Goal: Information Seeking & Learning: Learn about a topic

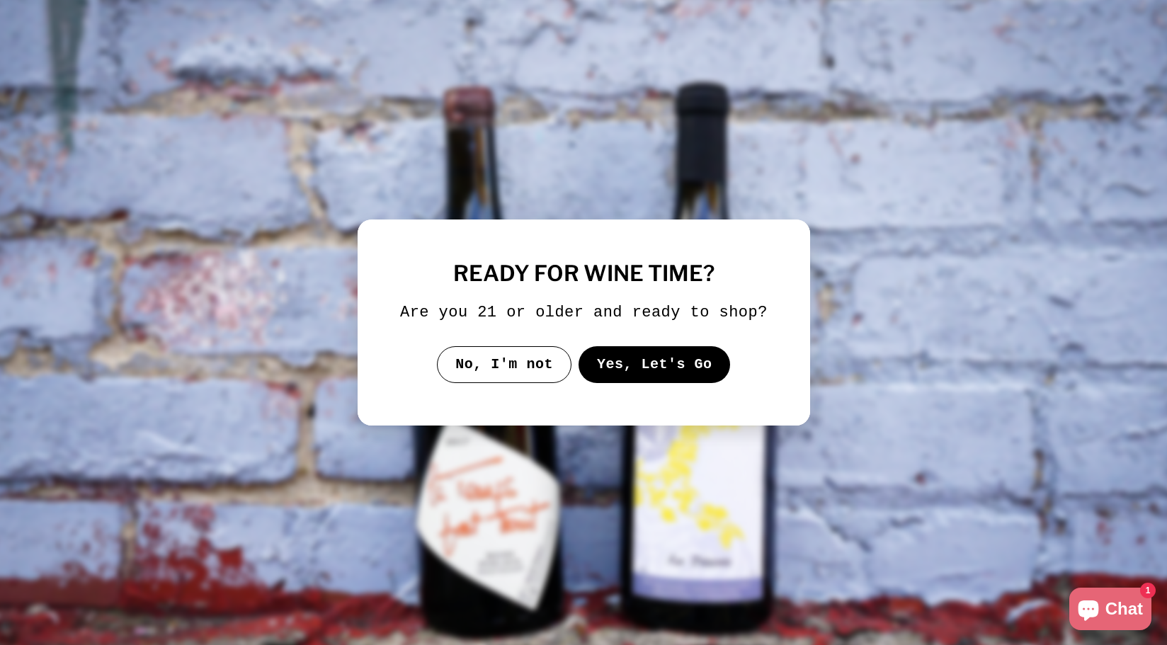
click at [678, 383] on button "Yes, Let's Go" at bounding box center [654, 364] width 152 height 37
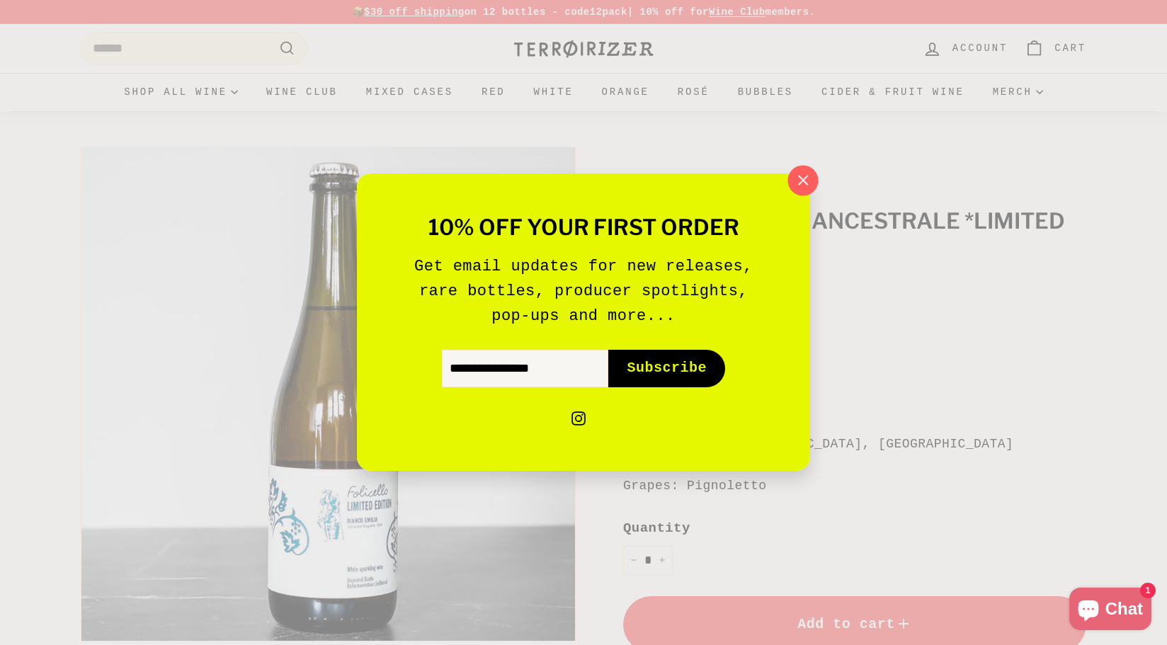
click at [796, 181] on icon "button" at bounding box center [802, 180] width 21 height 21
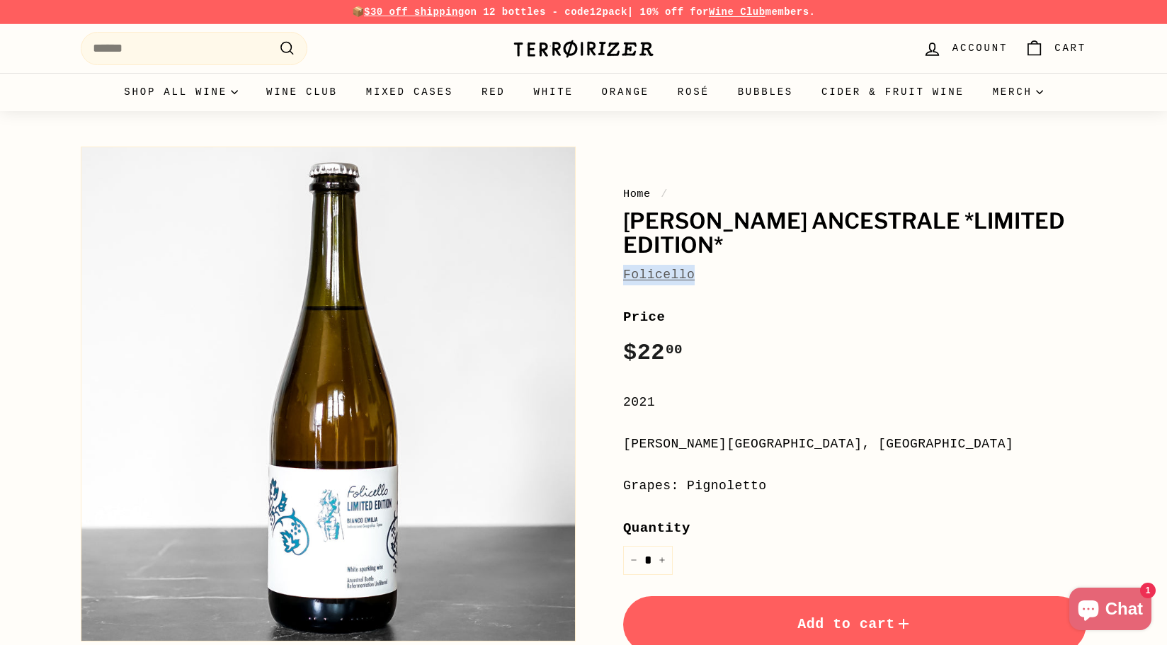
drag, startPoint x: 704, startPoint y: 246, endPoint x: 607, endPoint y: 249, distance: 97.7
click at [607, 249] on div "Home / [PERSON_NAME] Ancestrale *Limited Edition* Folicello Price Regular price…" at bounding box center [838, 482] width 495 height 687
click at [739, 307] on label "Price" at bounding box center [854, 317] width 463 height 21
drag, startPoint x: 704, startPoint y: 250, endPoint x: 583, endPoint y: 250, distance: 121.0
click at [583, 250] on div "Home / [PERSON_NAME] Ancestrale *Limited Edition* Folicello Price Regular price…" at bounding box center [830, 493] width 510 height 708
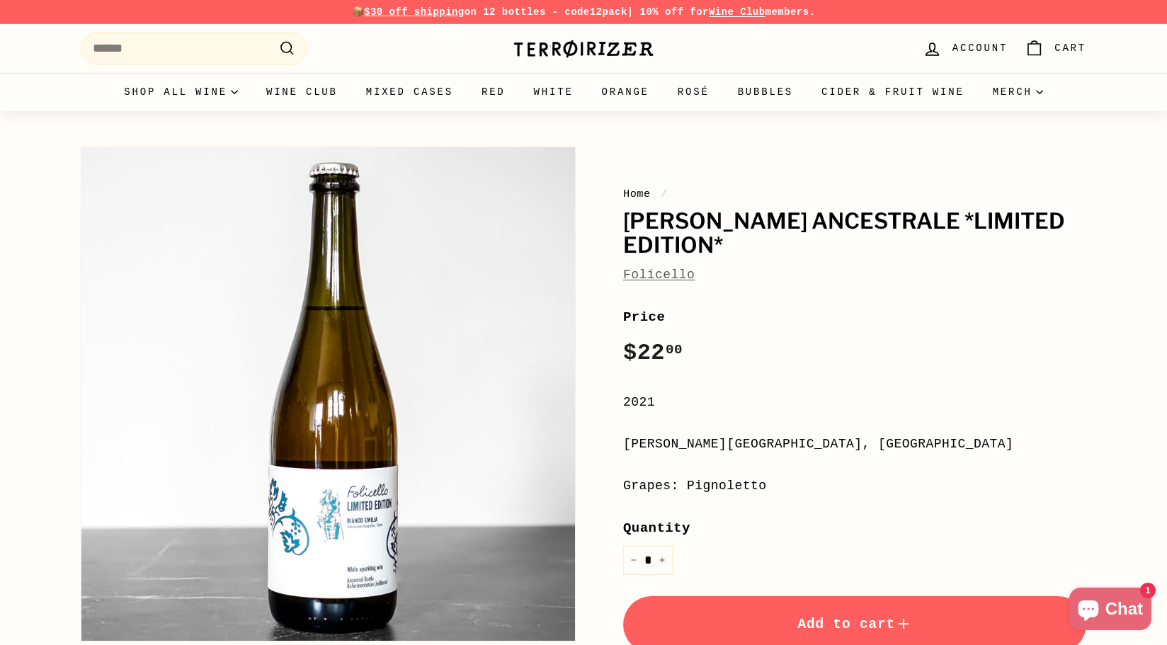
click at [643, 307] on label "Price" at bounding box center [854, 317] width 463 height 21
drag, startPoint x: 696, startPoint y: 252, endPoint x: 603, endPoint y: 252, distance: 92.7
click at [603, 252] on div "Home / [PERSON_NAME] Ancestrale *Limited Edition* Folicello Price Regular price…" at bounding box center [838, 482] width 495 height 687
copy link "Folicello"
click at [699, 307] on label "Price" at bounding box center [854, 317] width 463 height 21
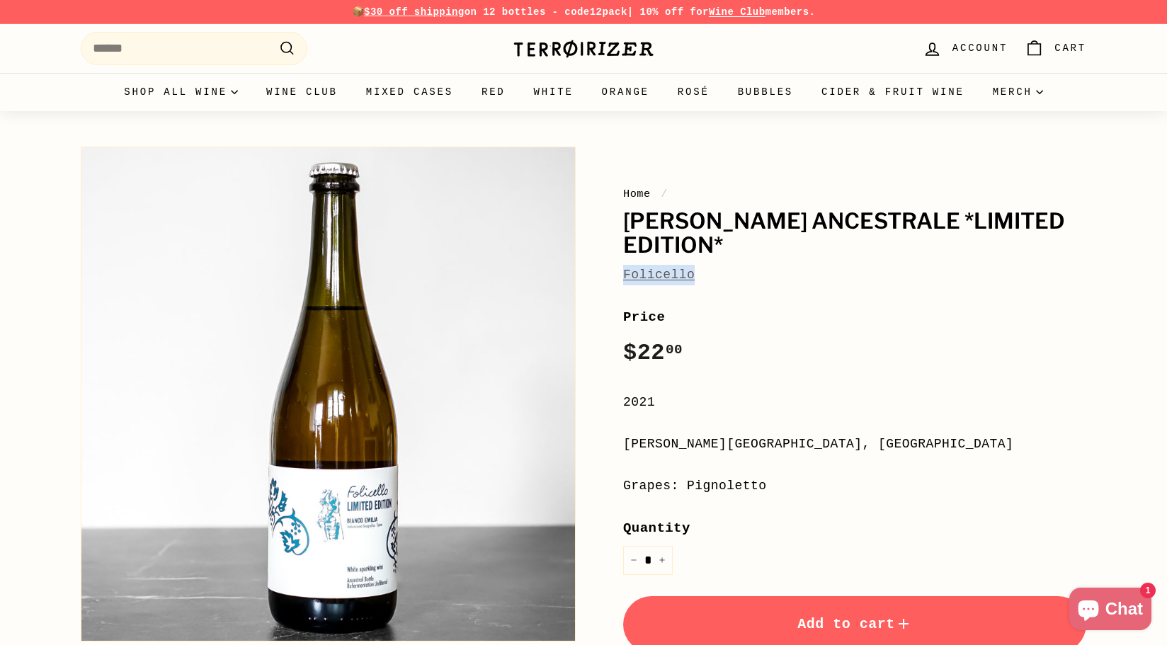
drag, startPoint x: 700, startPoint y: 250, endPoint x: 608, endPoint y: 251, distance: 92.0
click at [608, 251] on div "Home / [PERSON_NAME] Ancestrale *Limited Edition* Folicello Price Regular price…" at bounding box center [838, 482] width 495 height 687
copy link "Folicello"
click at [964, 307] on label "Price" at bounding box center [854, 317] width 463 height 21
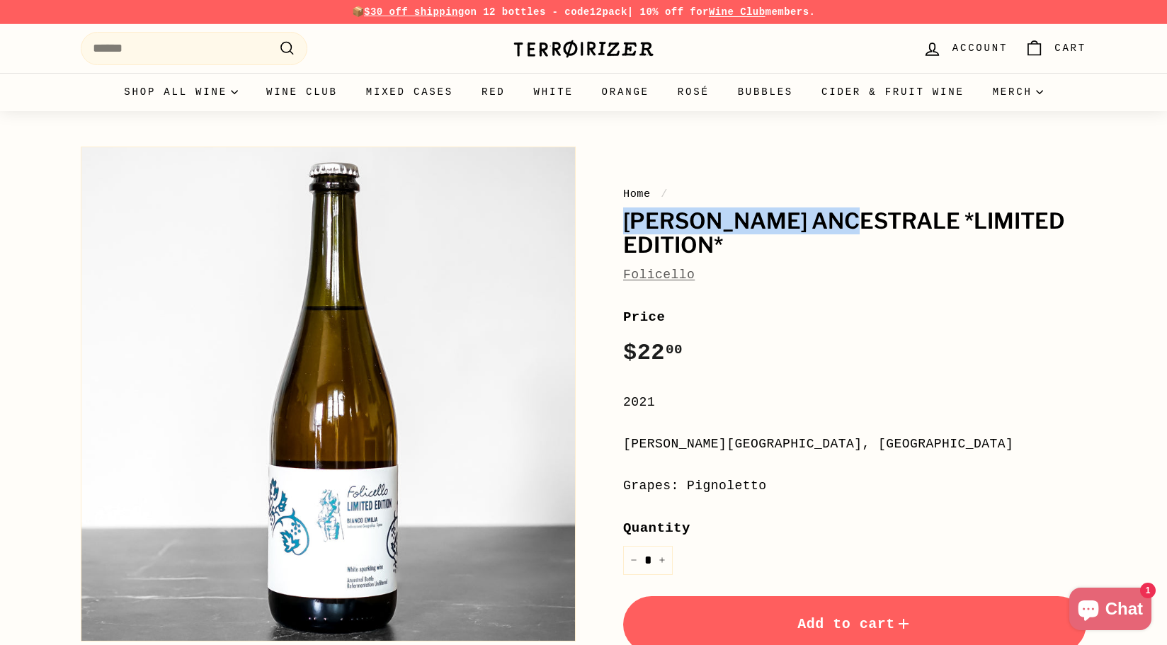
drag, startPoint x: 622, startPoint y: 224, endPoint x: 861, endPoint y: 216, distance: 238.7
click at [861, 216] on div "Home / [PERSON_NAME] Ancestrale *Limited Edition* Folicello Price Regular price…" at bounding box center [838, 482] width 495 height 687
copy h1 "[PERSON_NAME] Ancestrale"
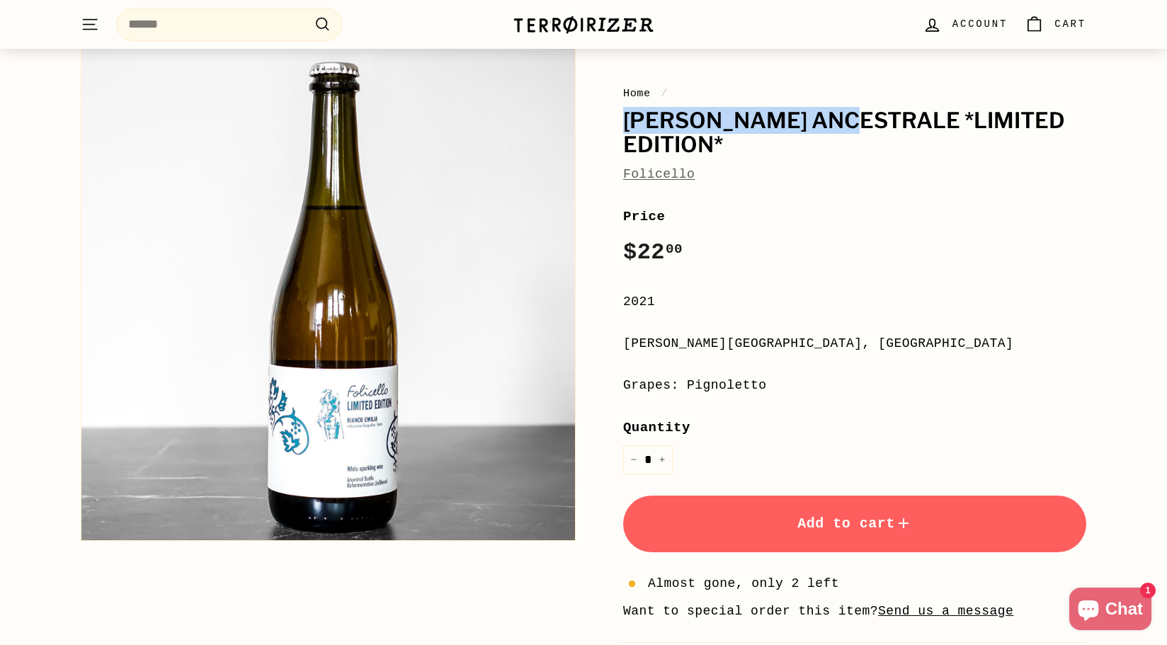
scroll to position [108, 0]
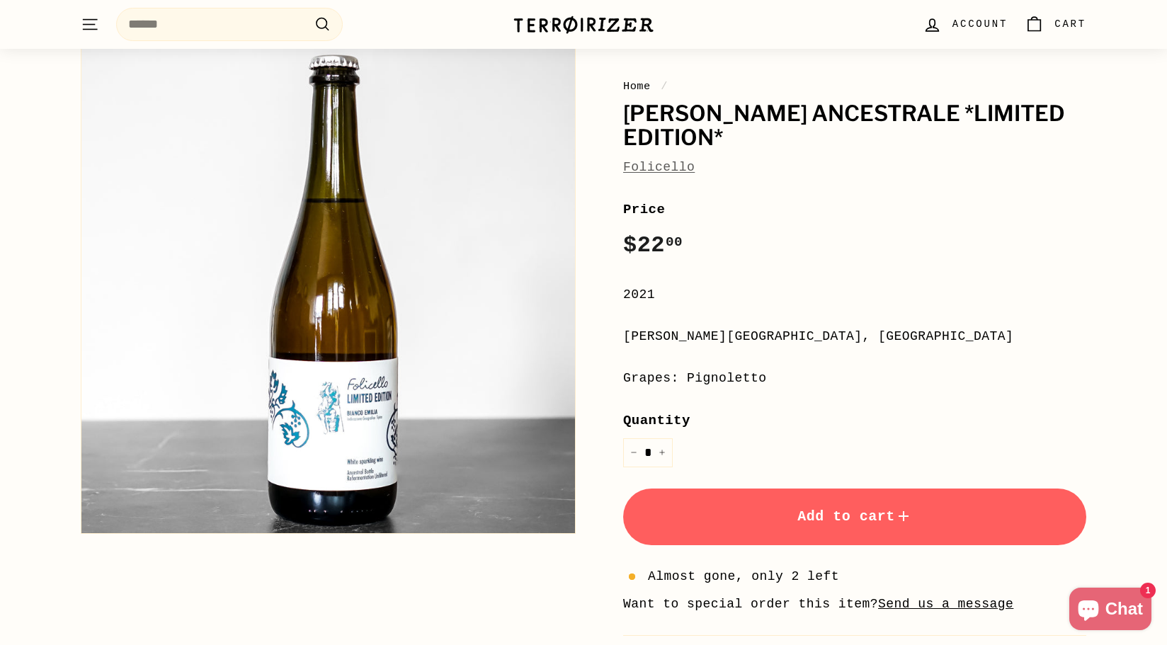
click at [813, 326] on div "[PERSON_NAME][GEOGRAPHIC_DATA], [GEOGRAPHIC_DATA]" at bounding box center [854, 336] width 463 height 21
click at [774, 326] on div "[PERSON_NAME][GEOGRAPHIC_DATA], [GEOGRAPHIC_DATA]" at bounding box center [854, 336] width 463 height 21
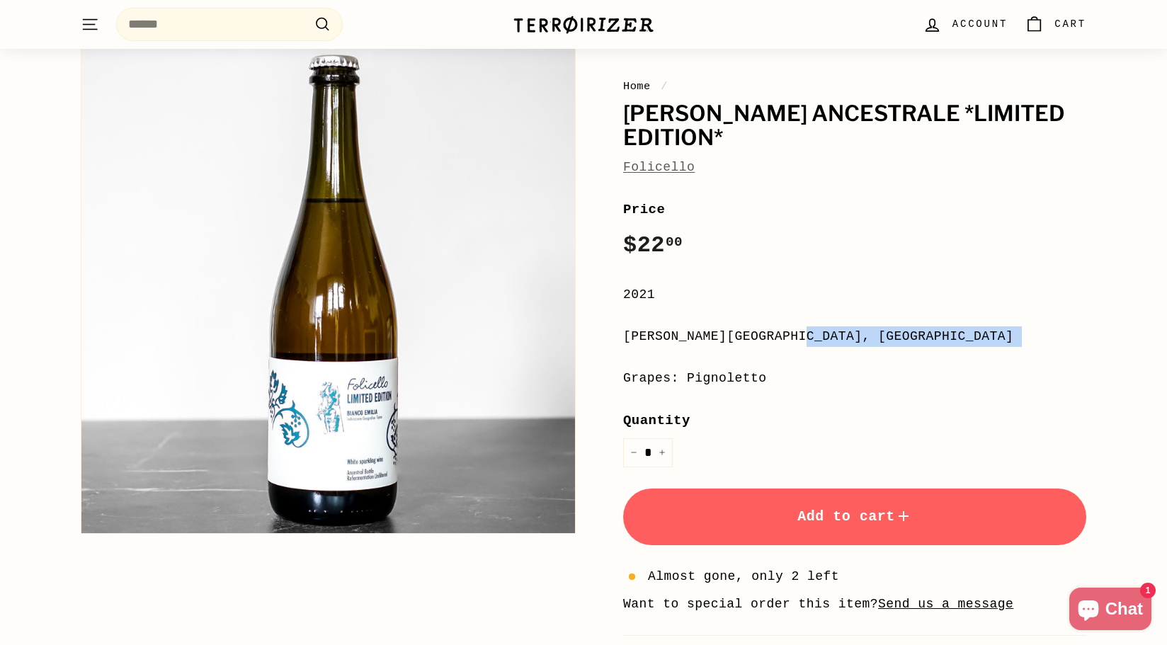
copy div "[PERSON_NAME][GEOGRAPHIC_DATA], [GEOGRAPHIC_DATA]"
click at [713, 368] on div "Grapes: Pignoletto" at bounding box center [854, 378] width 463 height 21
copy div "Pignoletto"
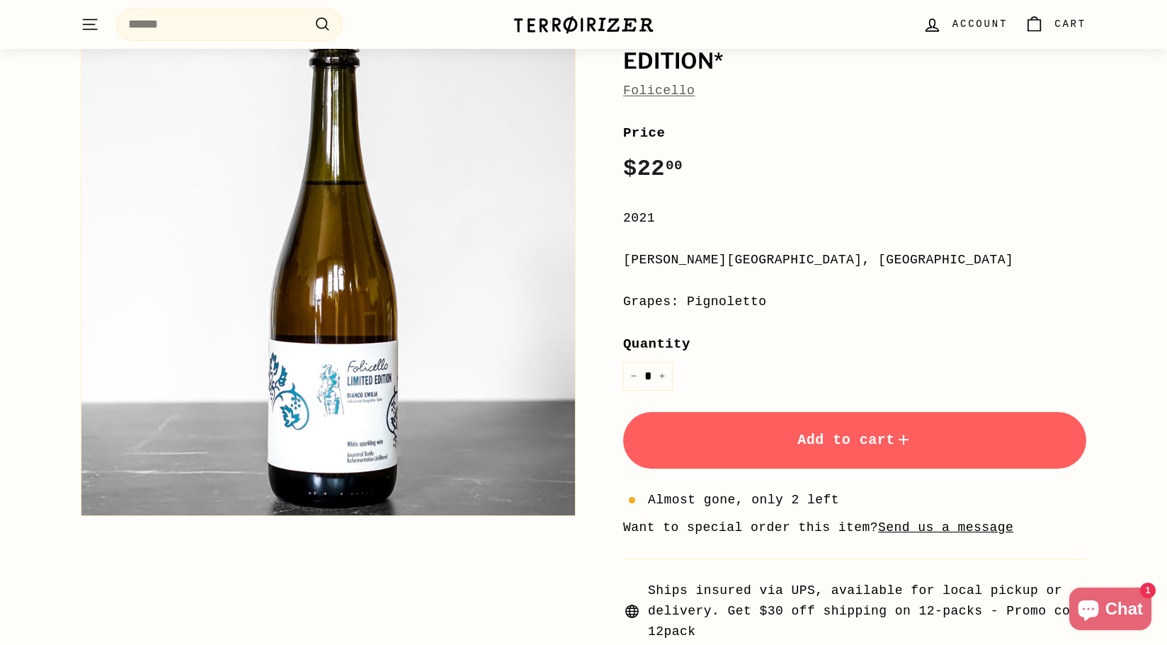
scroll to position [0, 0]
